Goal: Information Seeking & Learning: Compare options

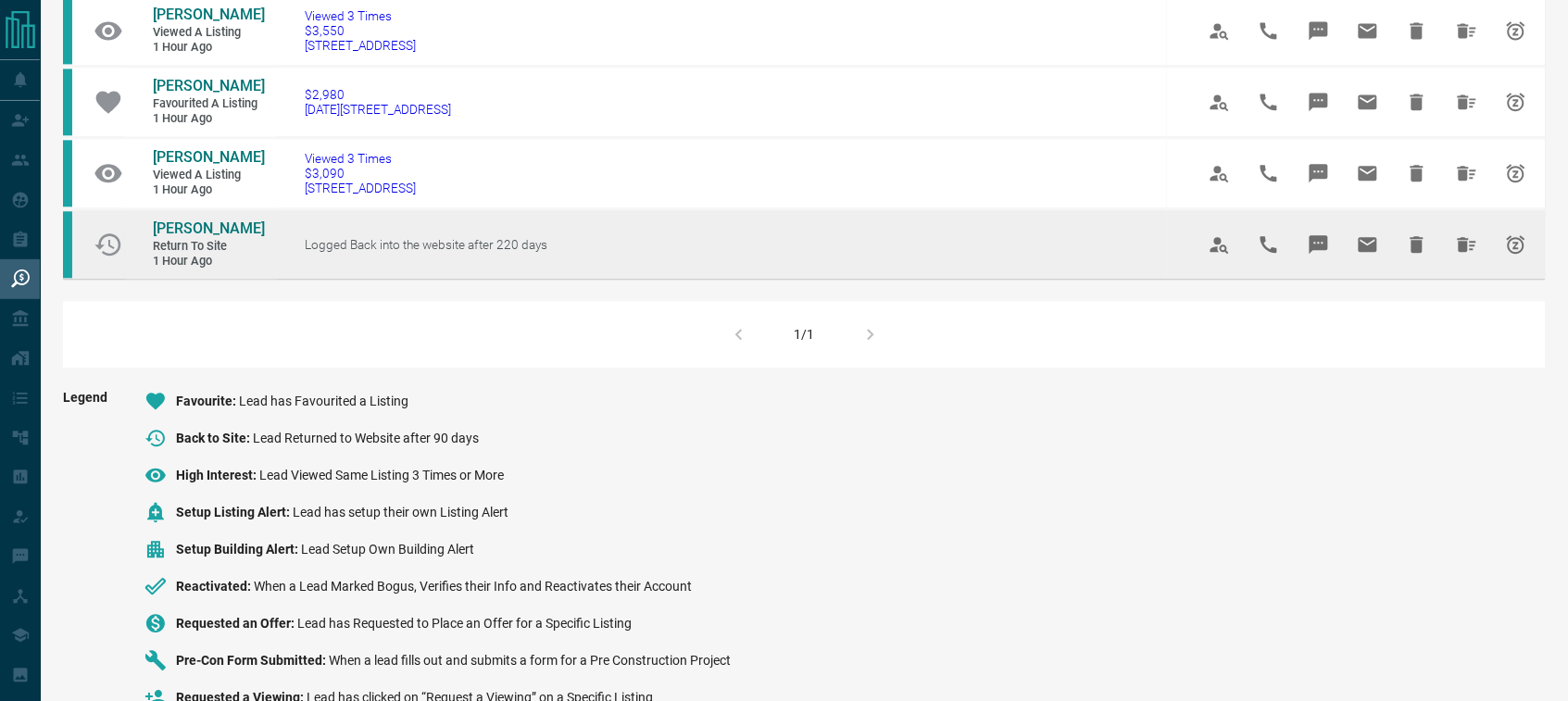
scroll to position [1215, 0]
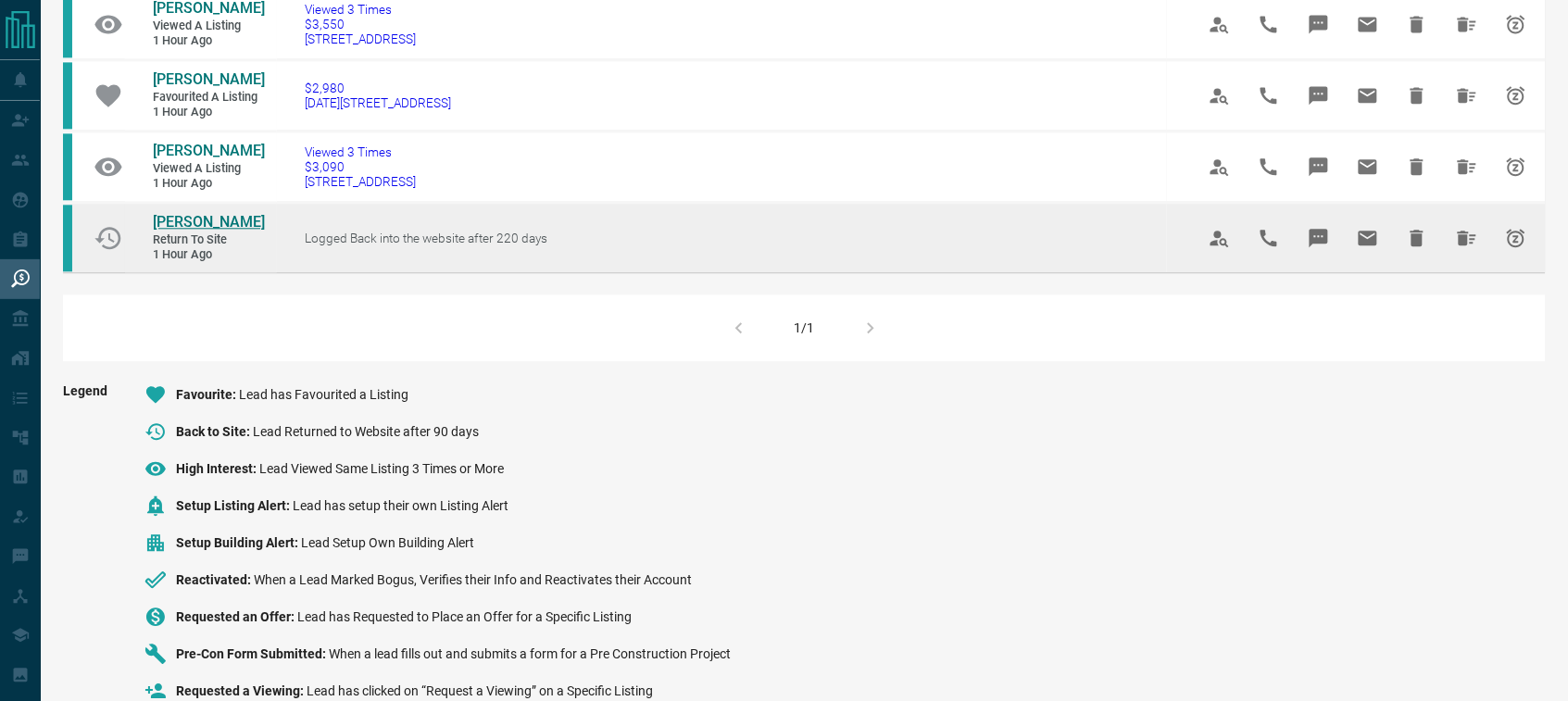
click at [223, 231] on span "[PERSON_NAME]" at bounding box center [209, 222] width 112 height 18
click at [1469, 249] on icon "Hide All from Crystal Zhang" at bounding box center [1467, 238] width 22 height 22
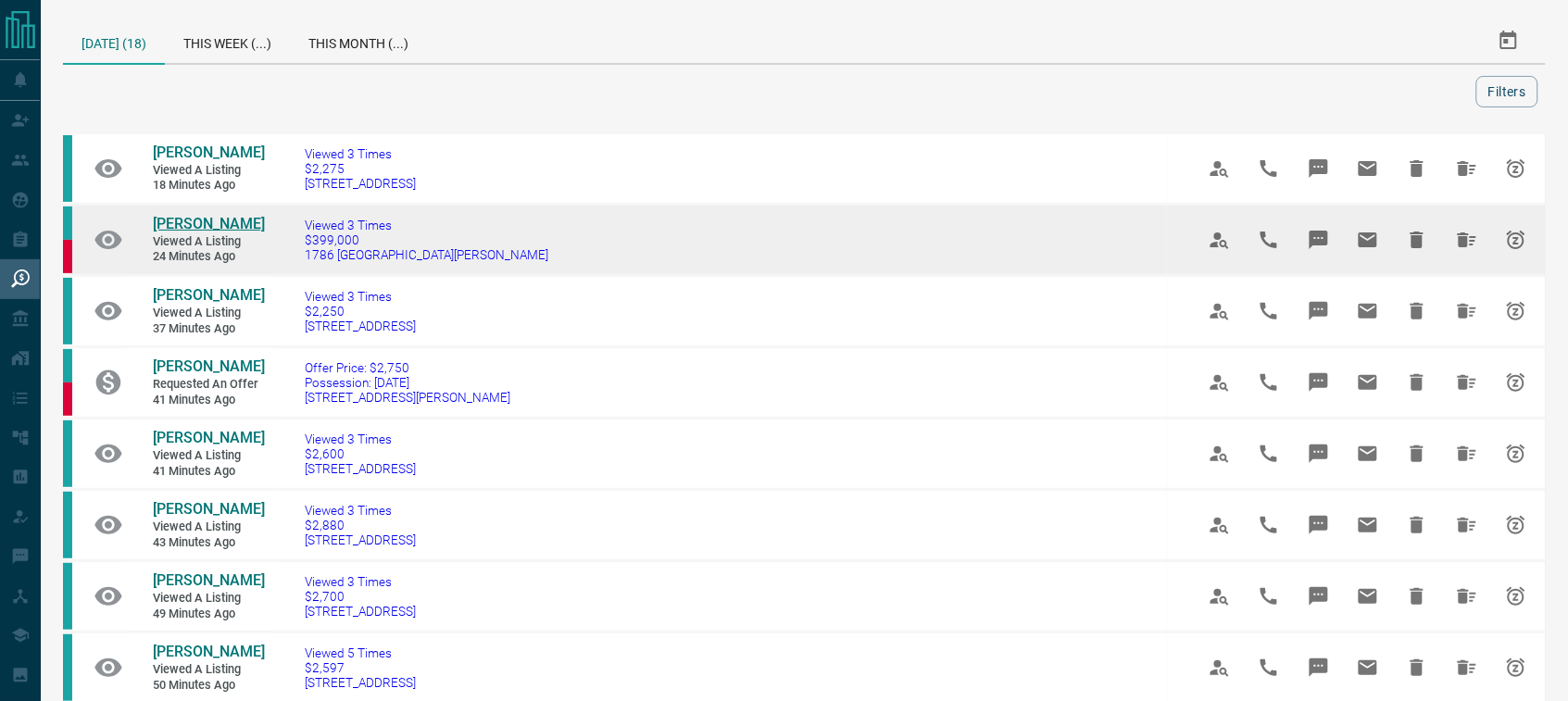
click at [185, 221] on span "[PERSON_NAME]" at bounding box center [209, 223] width 112 height 18
click at [1465, 241] on icon "Hide All from Renat Ibragimov" at bounding box center [1467, 240] width 19 height 15
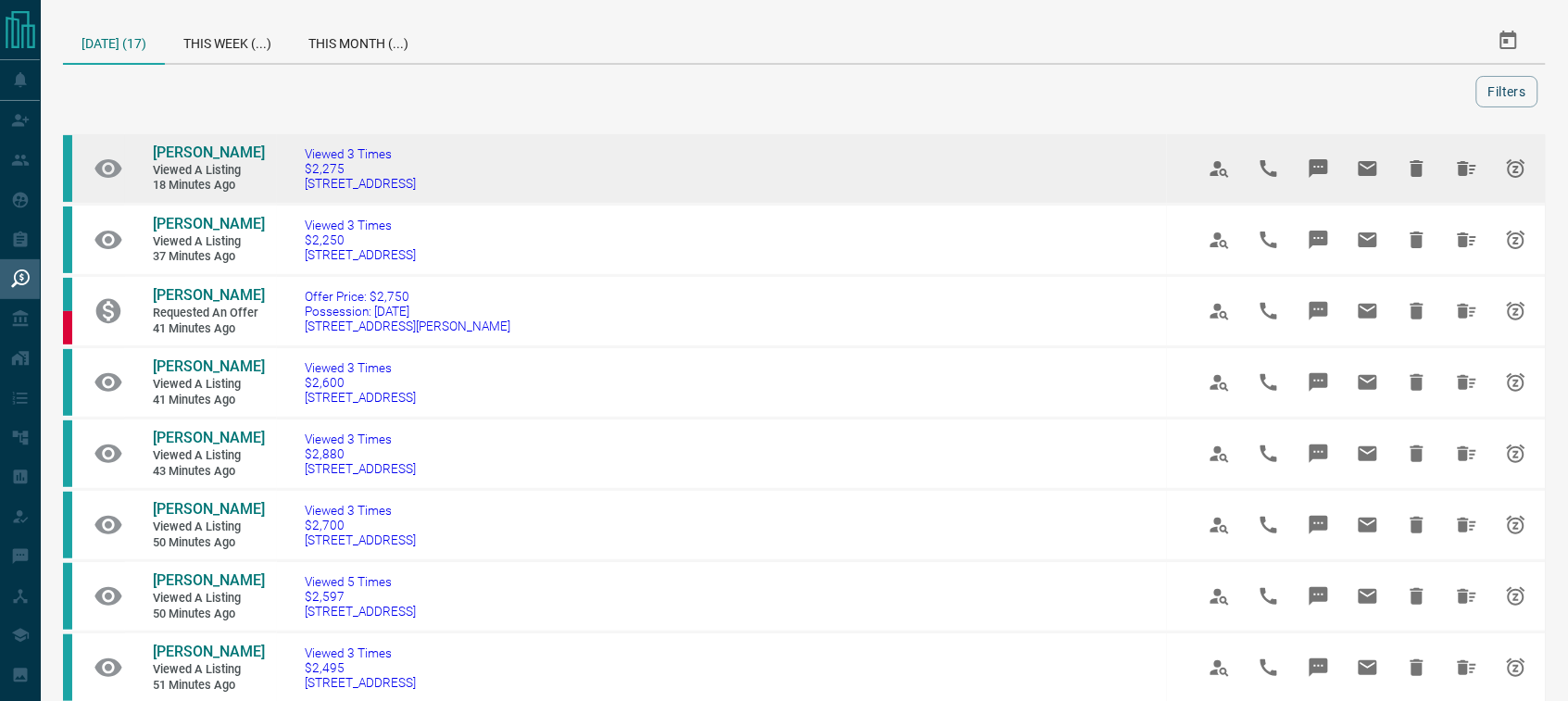
drag, startPoint x: 419, startPoint y: 191, endPoint x: 301, endPoint y: 191, distance: 118.0
click at [301, 191] on td "Viewed 3 Times $2,275 [STREET_ADDRESS]" at bounding box center [722, 169] width 890 height 71
copy span "[STREET_ADDRESS]"
click at [200, 148] on span "[PERSON_NAME]" at bounding box center [209, 152] width 112 height 18
click at [1471, 160] on icon "Hide All from Sue Selim" at bounding box center [1467, 169] width 22 height 22
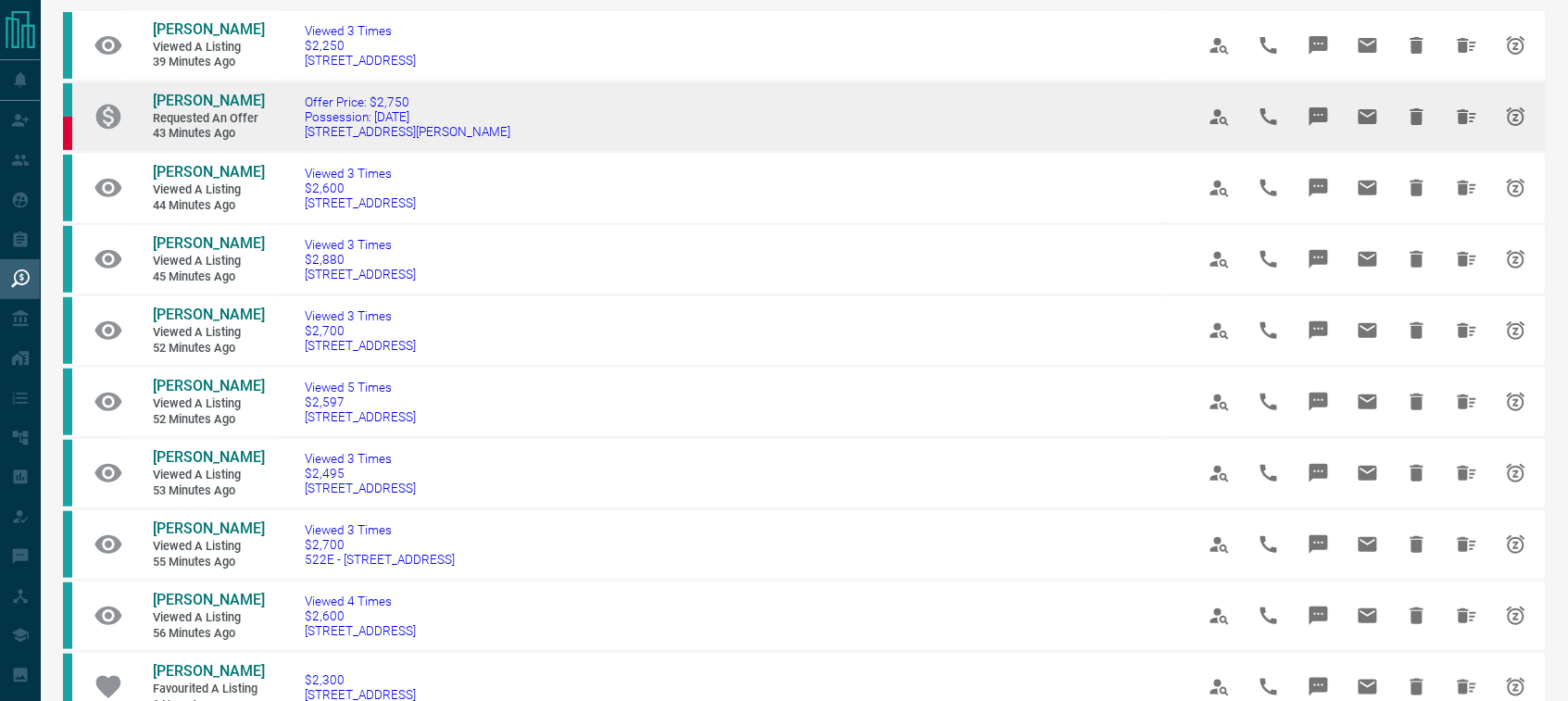
scroll to position [232, 0]
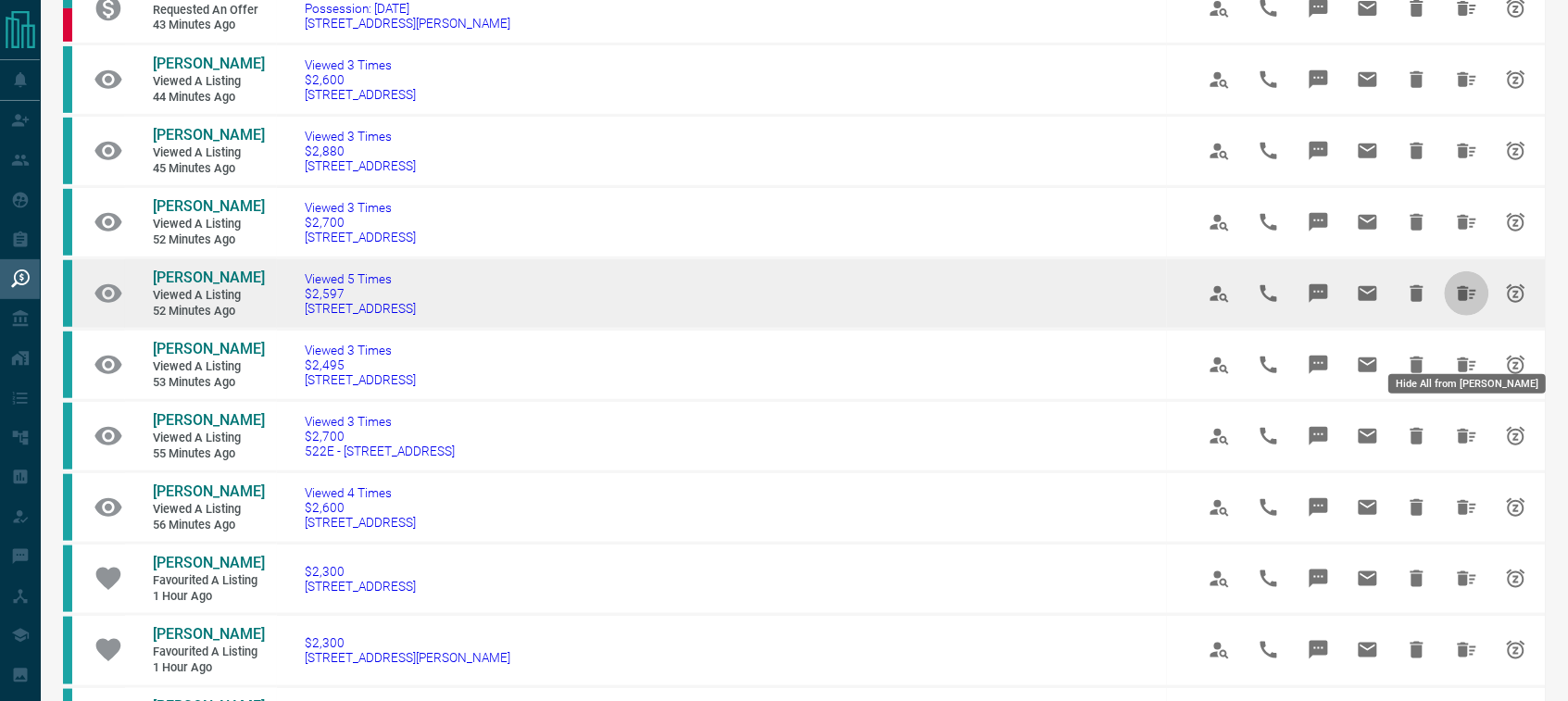
click at [1470, 305] on icon "Hide All from Pooja Shrivastava" at bounding box center [1467, 294] width 22 height 22
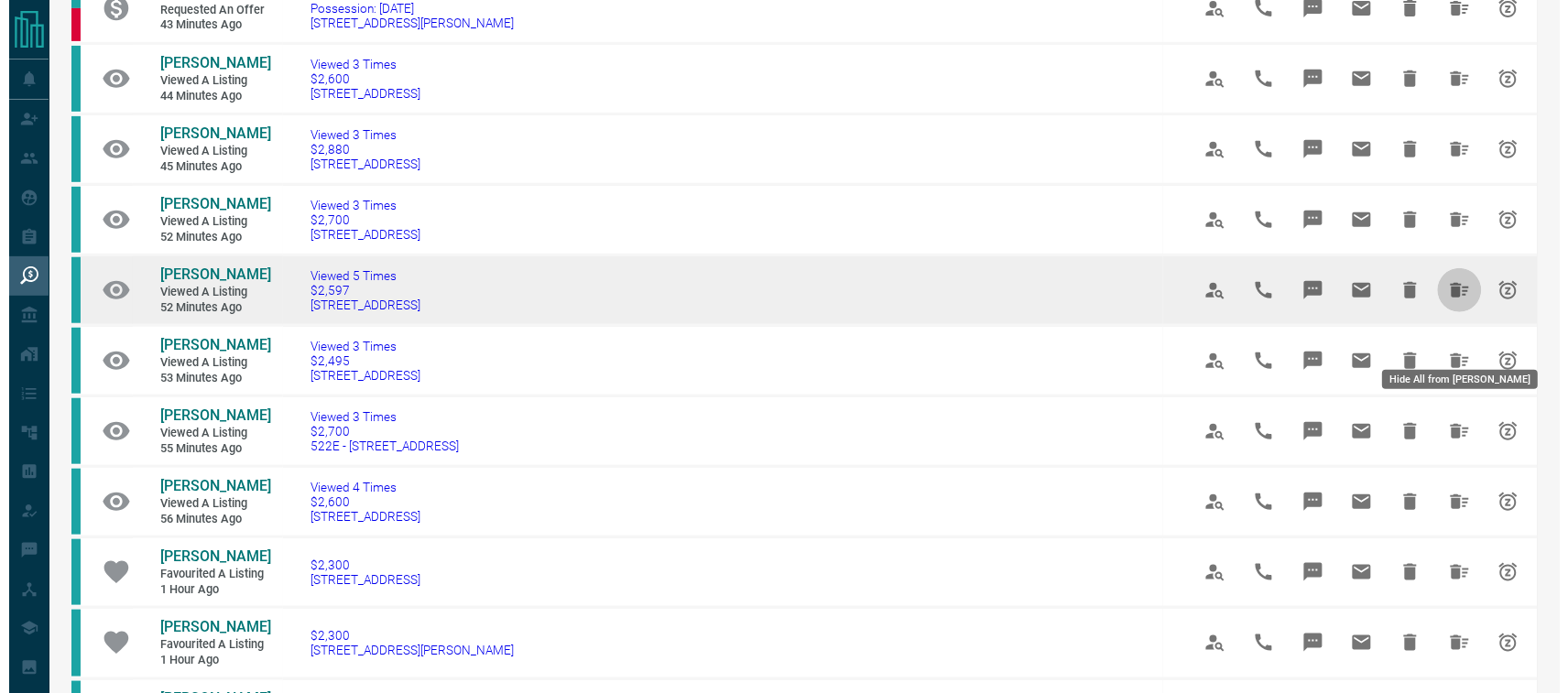
scroll to position [0, 0]
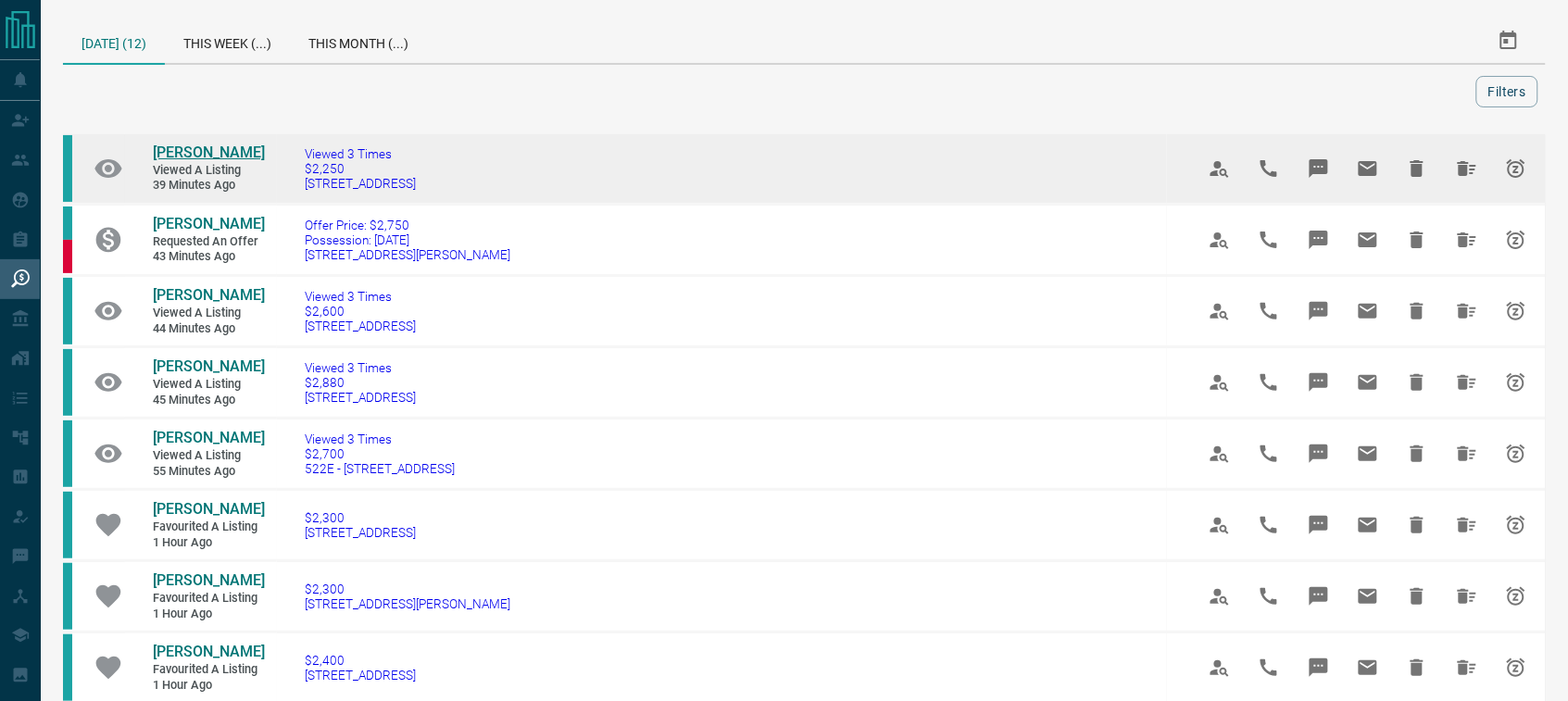
click at [174, 149] on span "[PERSON_NAME]" at bounding box center [209, 152] width 112 height 18
click at [1460, 172] on icon "Hide All from John Driscoll" at bounding box center [1467, 169] width 19 height 15
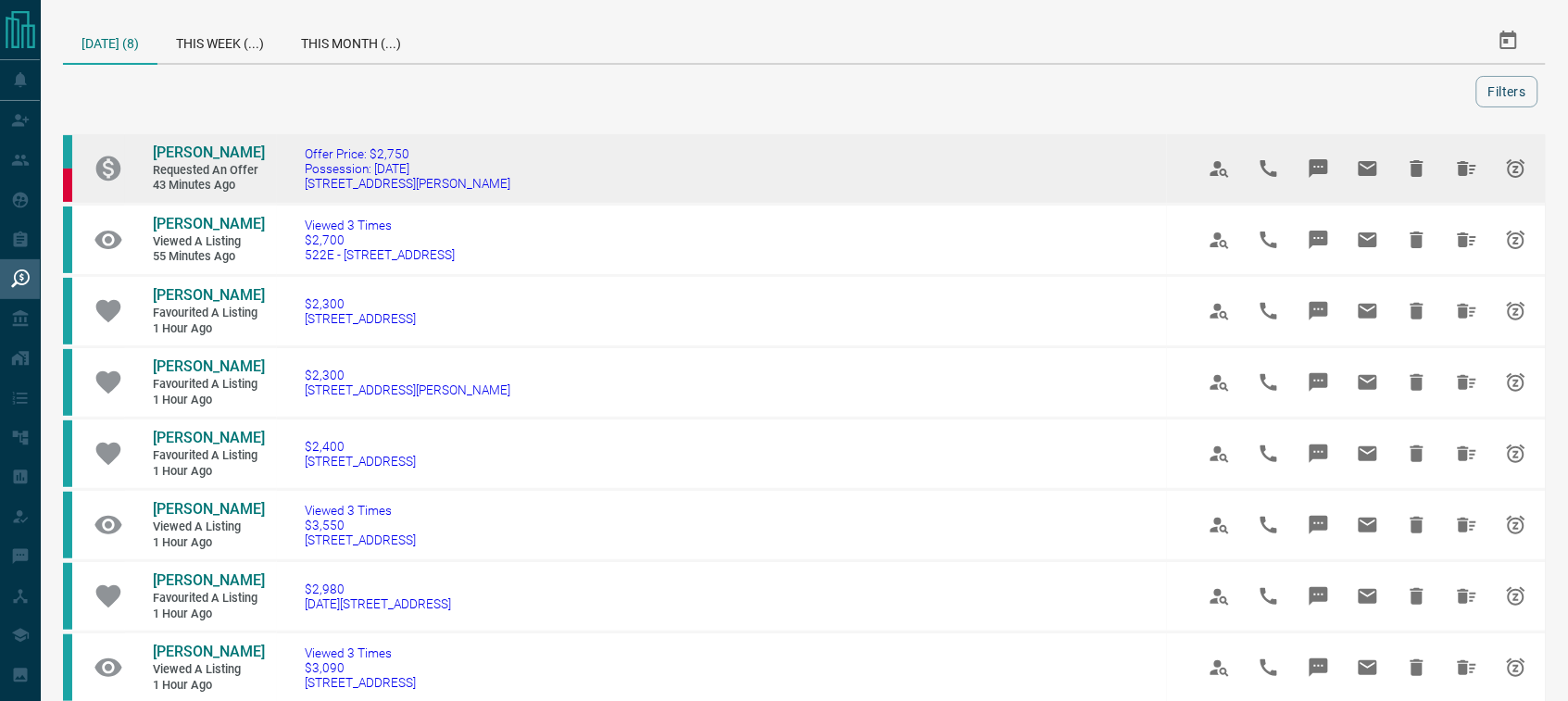
drag, startPoint x: 504, startPoint y: 197, endPoint x: 300, endPoint y: 211, distance: 204.5
click at [300, 205] on td "Offer Price: $2,750 Possession: [DATE] [STREET_ADDRESS][PERSON_NAME][PERSON_NAM…" at bounding box center [722, 169] width 890 height 71
copy span "[STREET_ADDRESS][PERSON_NAME]"
click at [164, 159] on span "[PERSON_NAME]" at bounding box center [209, 152] width 112 height 18
copy span "[STREET_ADDRESS][PERSON_NAME]"
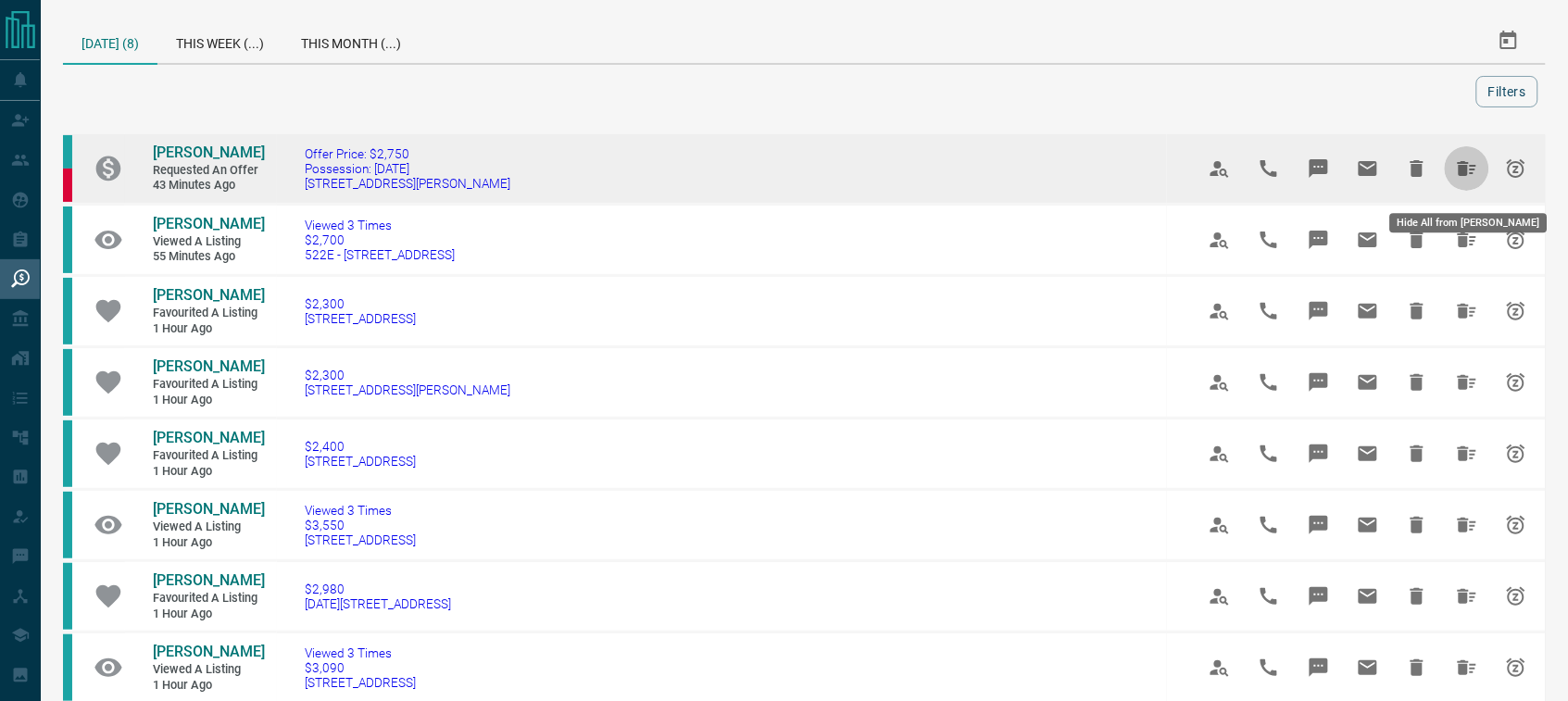
click at [1465, 172] on icon "Hide All from Wendy Schroeder" at bounding box center [1467, 169] width 19 height 15
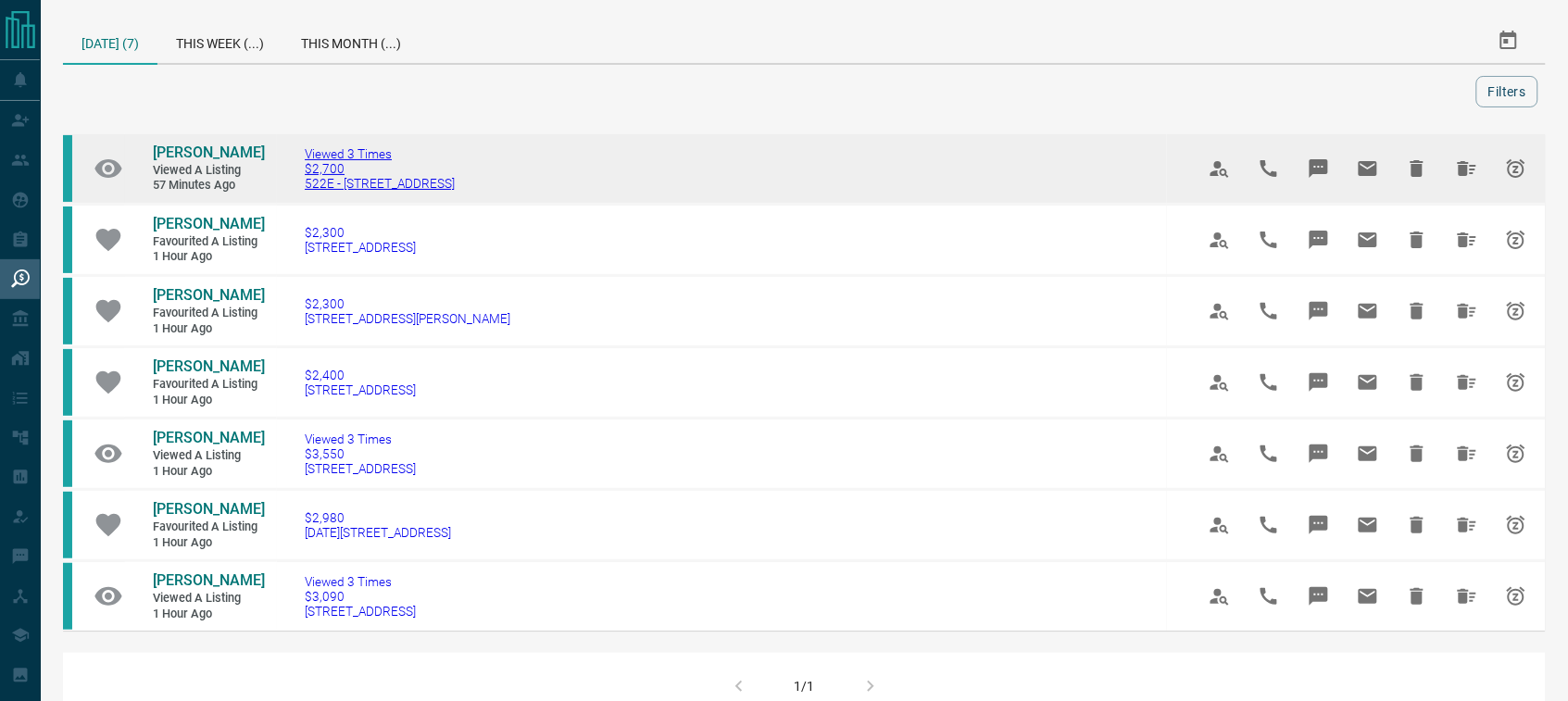
drag, startPoint x: 516, startPoint y: 196, endPoint x: 307, endPoint y: 188, distance: 209.2
click at [307, 188] on td "Viewed 3 Times $2,700 [STREET_ADDRESS]" at bounding box center [722, 169] width 890 height 71
copy span "522E - [STREET_ADDRESS]"
click at [196, 163] on span "Viewed a Listing" at bounding box center [209, 171] width 111 height 16
click at [197, 155] on span "[PERSON_NAME]" at bounding box center [209, 152] width 112 height 18
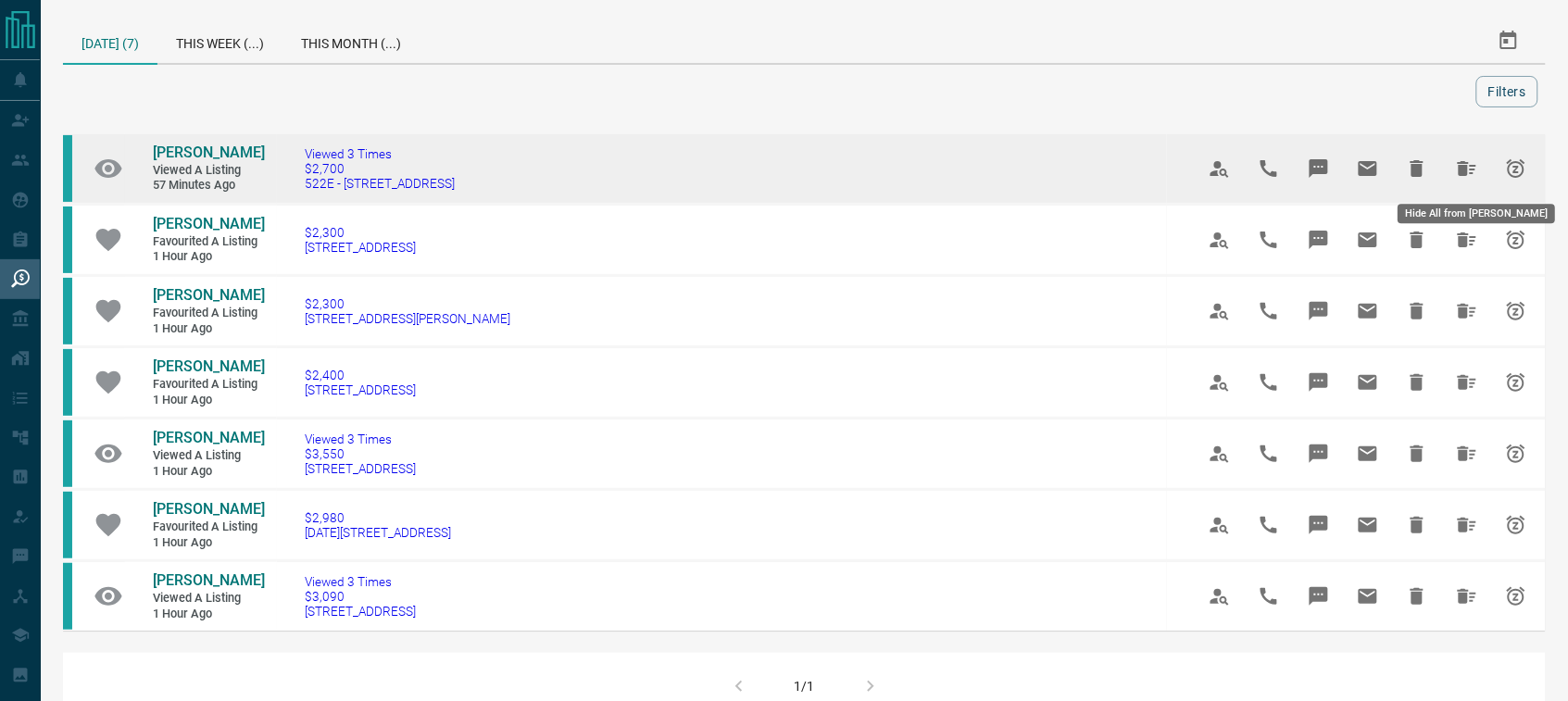
click at [1465, 163] on icon "Hide All from Alexa Furlano" at bounding box center [1467, 169] width 19 height 15
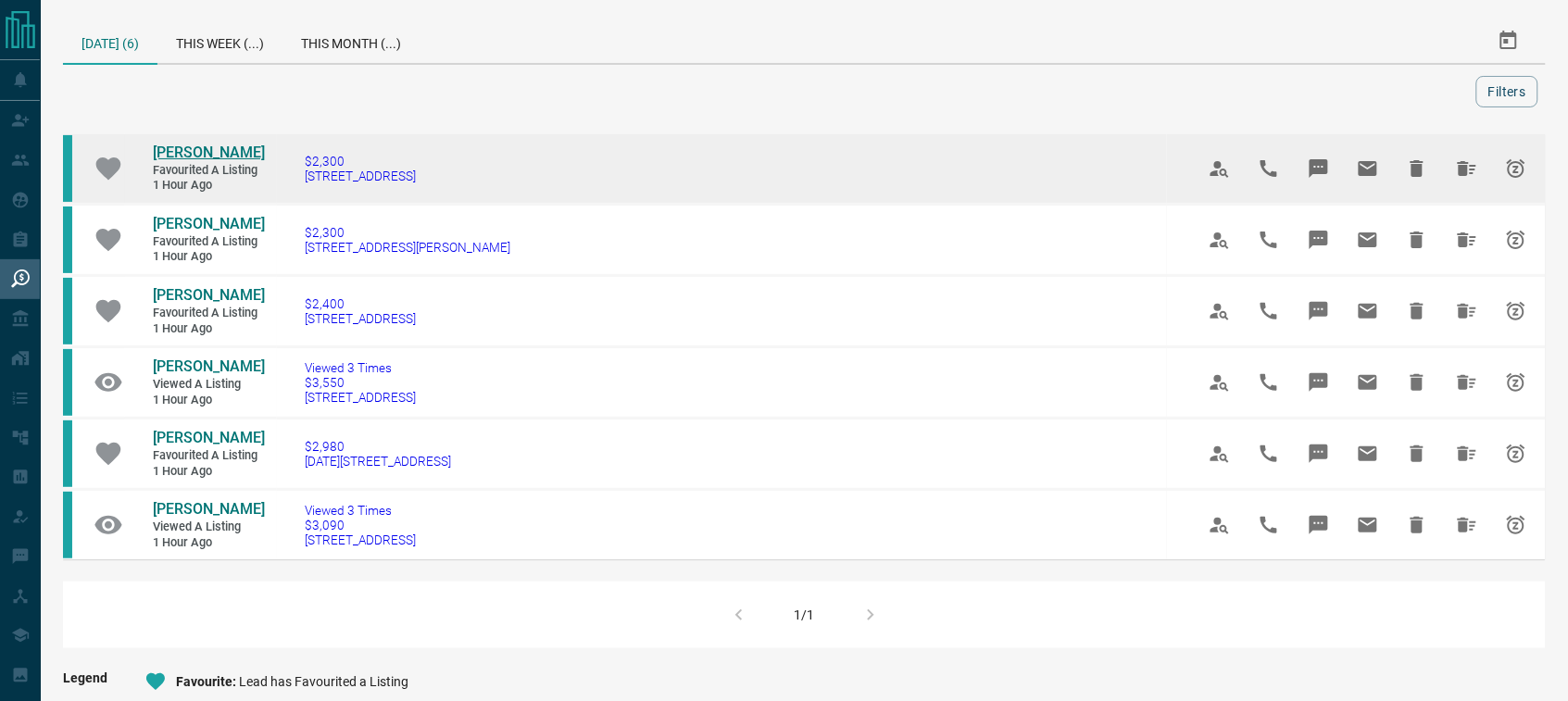
click at [221, 154] on span "[PERSON_NAME]" at bounding box center [209, 152] width 112 height 18
click at [1457, 162] on icon "Hide All from Phillip Scaglione" at bounding box center [1467, 169] width 22 height 22
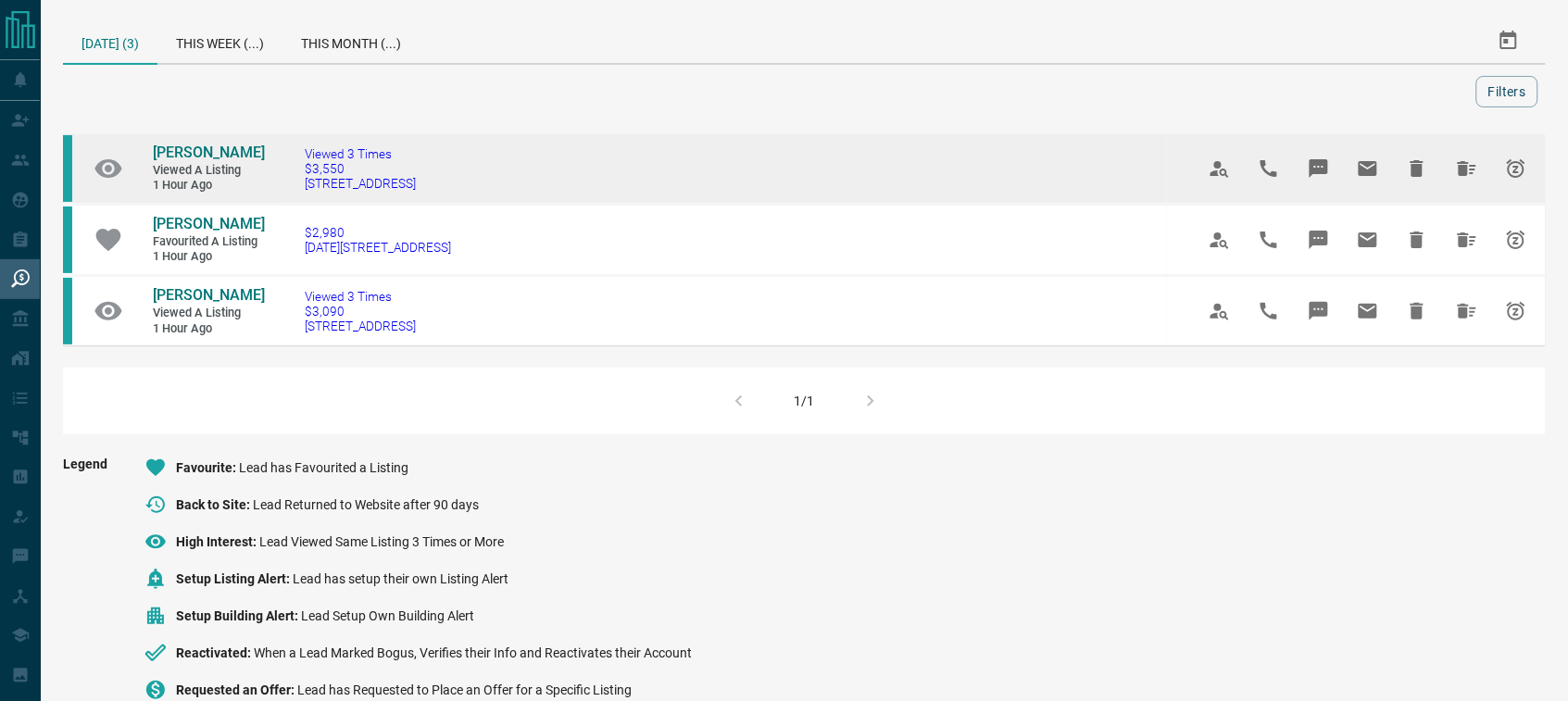
drag, startPoint x: 523, startPoint y: 198, endPoint x: 299, endPoint y: 210, distance: 224.3
click at [299, 205] on td "Viewed 3 Times $3,550 [STREET_ADDRESS]" at bounding box center [722, 169] width 890 height 71
copy span "[STREET_ADDRESS]"
click at [186, 159] on span "[PERSON_NAME]" at bounding box center [209, 152] width 112 height 18
click at [1468, 172] on icon "Hide All from Radhika Krishnan" at bounding box center [1467, 169] width 22 height 22
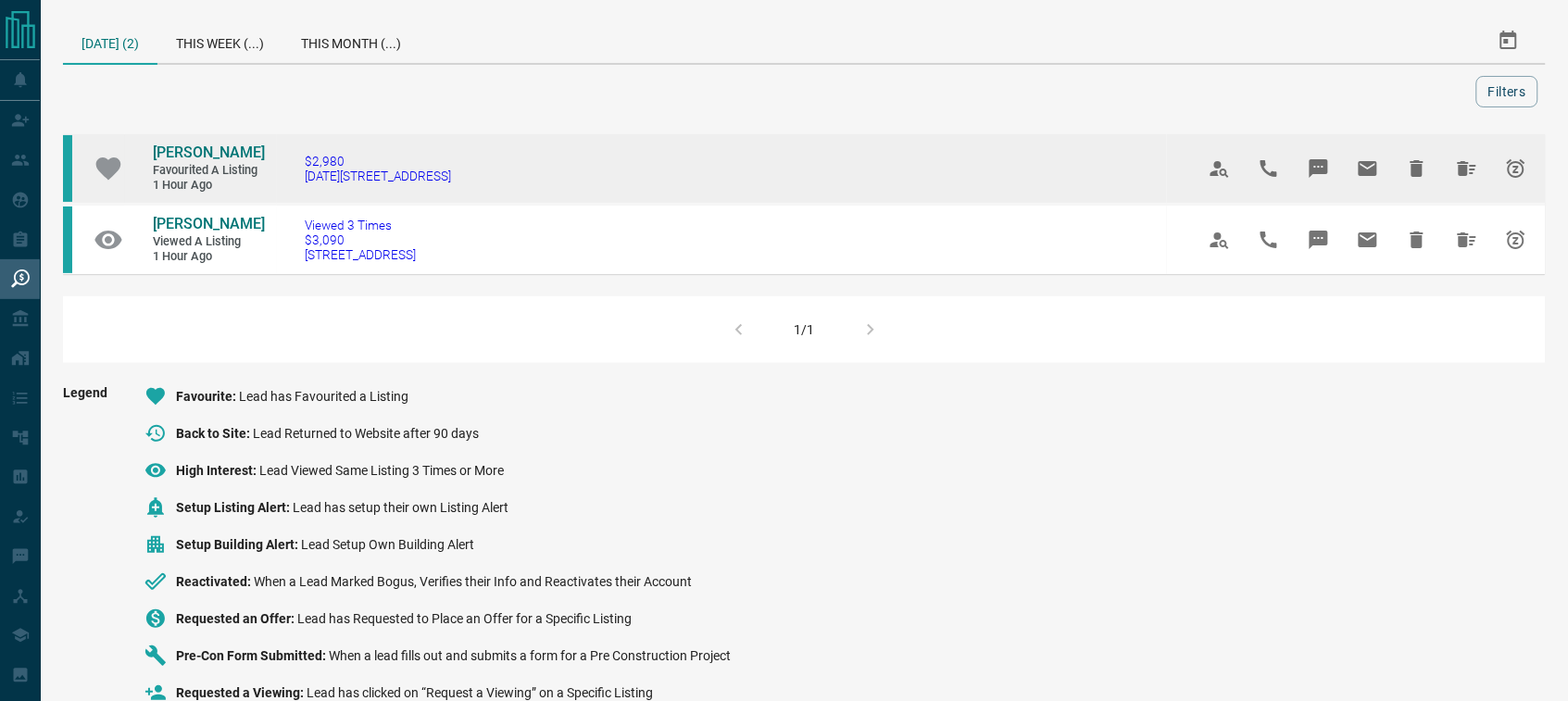
drag, startPoint x: 532, startPoint y: 198, endPoint x: 298, endPoint y: 206, distance: 234.1
click at [298, 205] on td "$2,980 [DATE][STREET_ADDRESS]" at bounding box center [722, 169] width 890 height 71
copy span "[DATE][STREET_ADDRESS]"
click at [199, 161] on span "[PERSON_NAME]" at bounding box center [209, 152] width 112 height 18
click at [1465, 176] on icon "Hide All from Jennifer Ijeomah" at bounding box center [1467, 169] width 19 height 15
